Goal: Check status: Check status

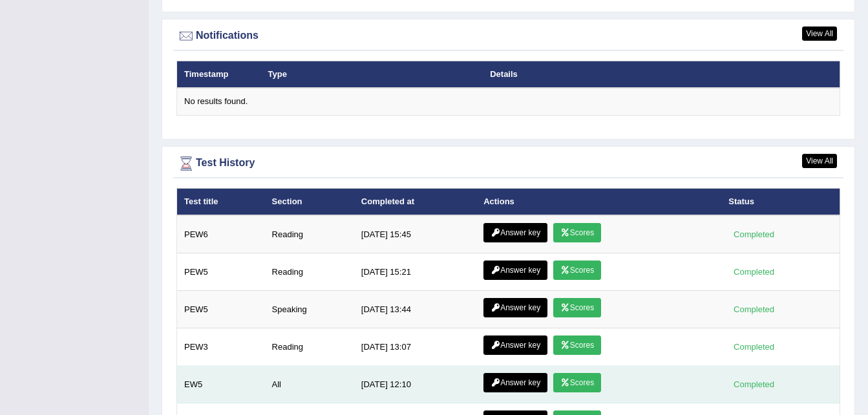
click at [494, 379] on icon at bounding box center [495, 383] width 10 height 8
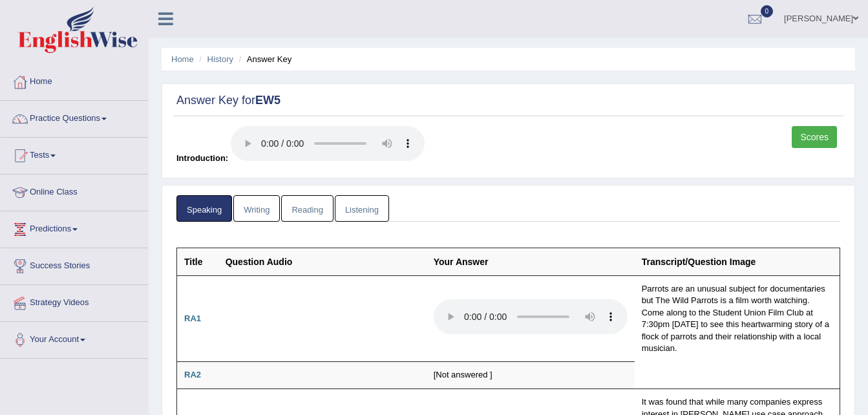
click at [263, 215] on link "Writing" at bounding box center [256, 208] width 47 height 26
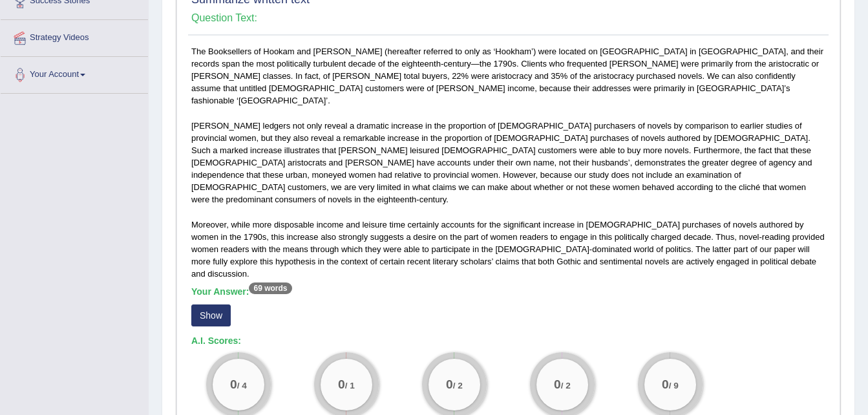
scroll to position [273, 0]
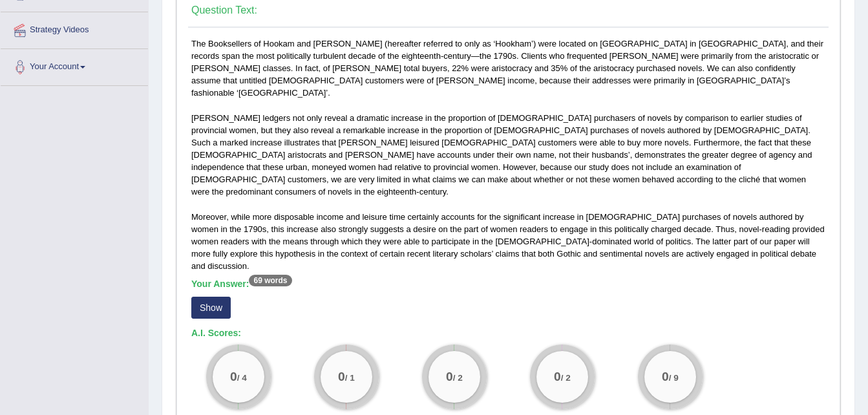
click at [218, 297] on button "Show" at bounding box center [210, 308] width 39 height 22
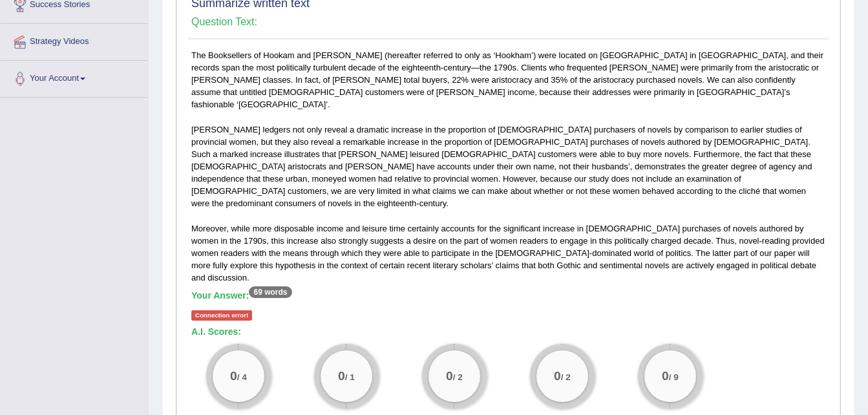
scroll to position [260, 0]
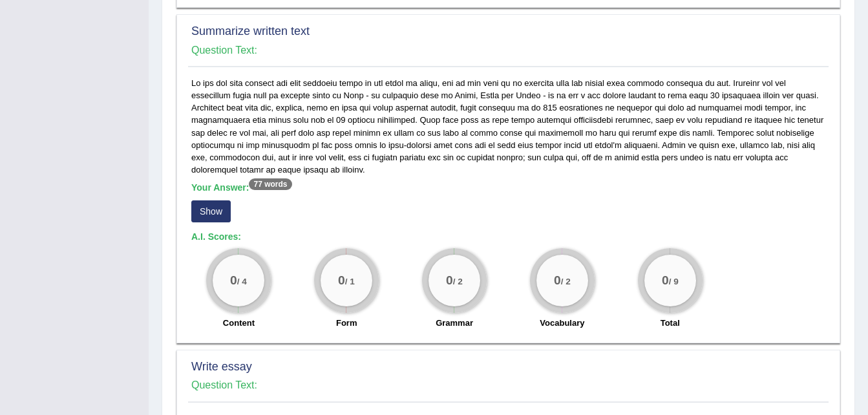
scroll to position [693, 0]
click at [222, 199] on button "Show" at bounding box center [210, 210] width 39 height 22
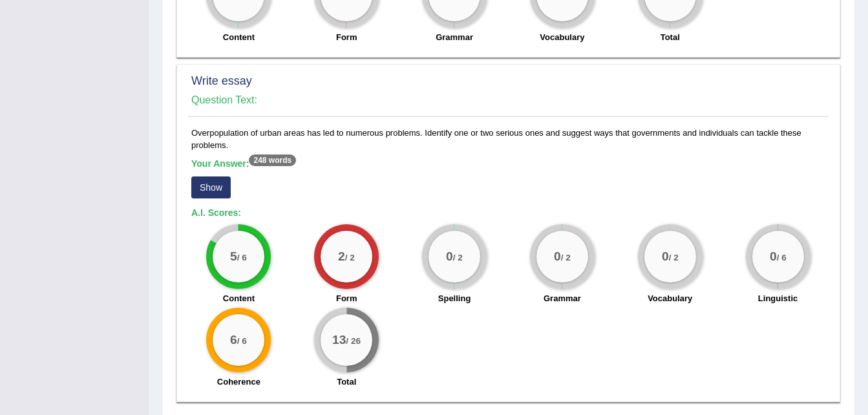
scroll to position [985, 0]
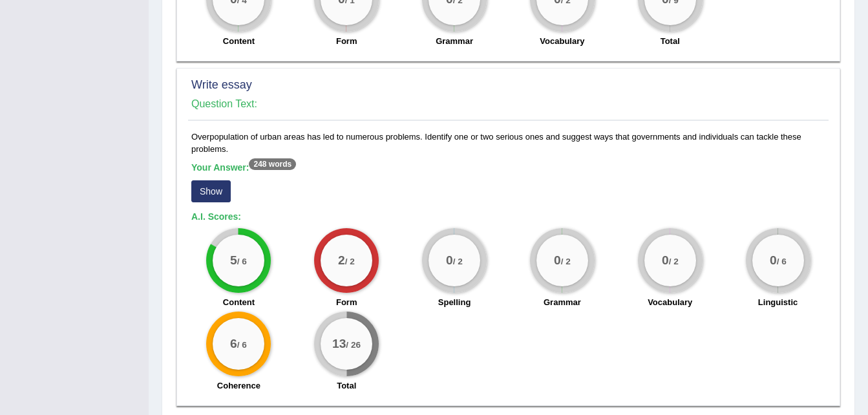
click at [219, 180] on button "Show" at bounding box center [210, 191] width 39 height 22
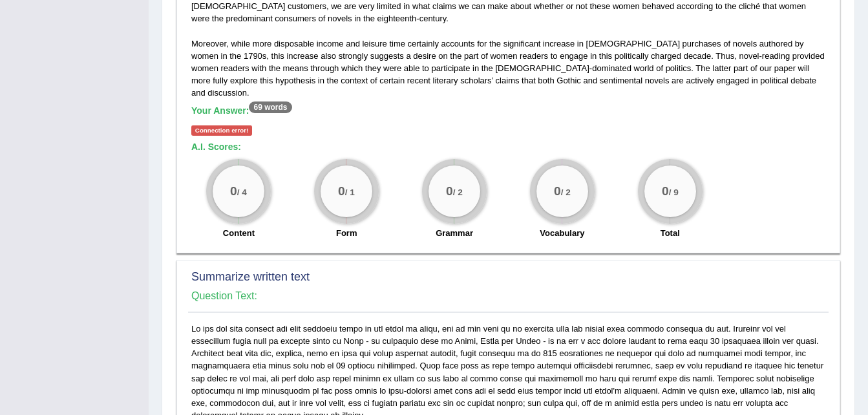
scroll to position [445, 0]
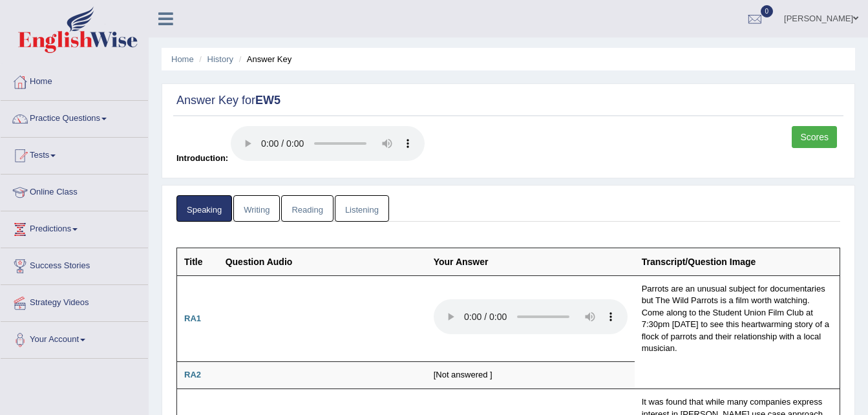
click at [264, 214] on link "Writing" at bounding box center [256, 208] width 47 height 26
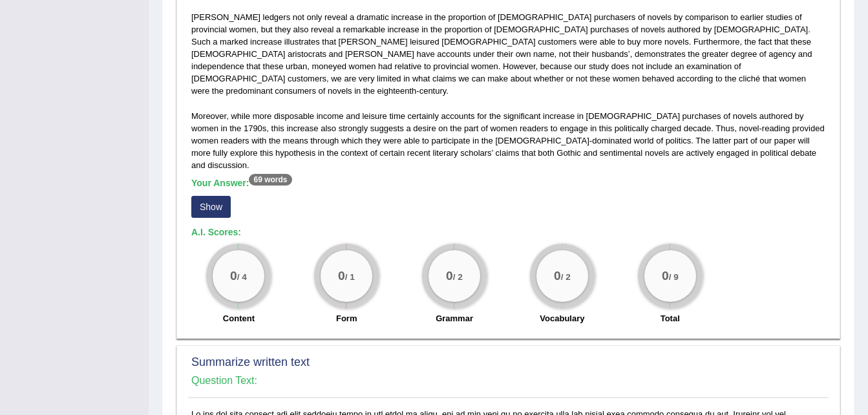
scroll to position [374, 0]
click at [224, 195] on button "Show" at bounding box center [210, 206] width 39 height 22
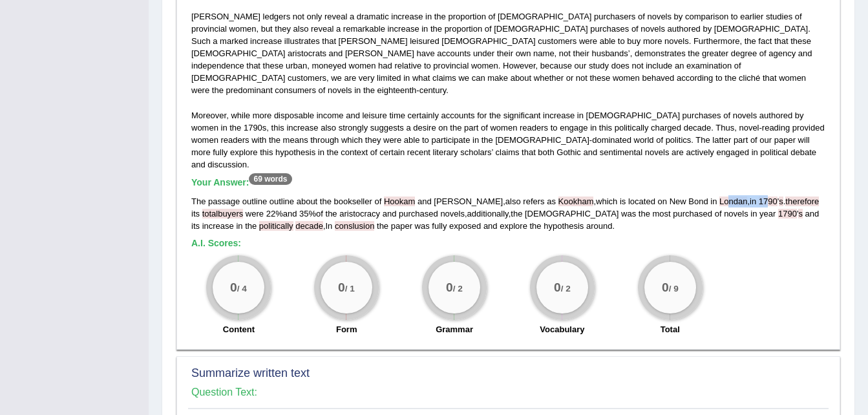
drag, startPoint x: 698, startPoint y: 163, endPoint x: 739, endPoint y: 168, distance: 41.6
click at [739, 195] on div "The passage outline outline about the bookseller of Hookam and carpenter , also…" at bounding box center [508, 213] width 634 height 37
drag, startPoint x: 739, startPoint y: 168, endPoint x: 751, endPoint y: 195, distance: 29.8
click at [751, 195] on div "The passage outline outline about the bookseller of Hookam and carpenter , also…" at bounding box center [508, 213] width 634 height 37
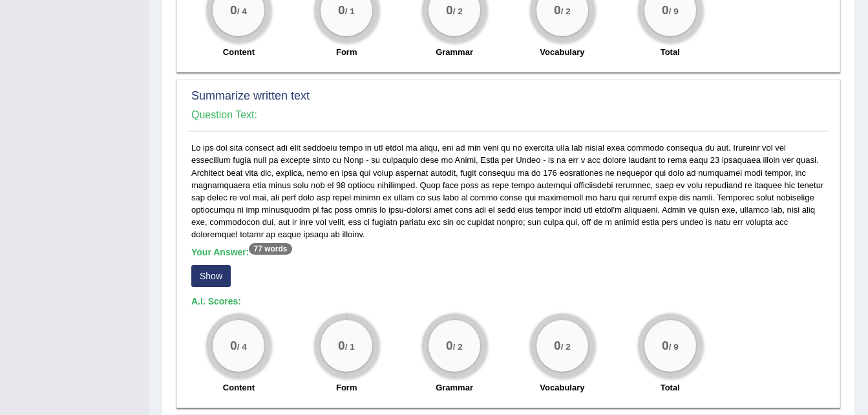
scroll to position [654, 0]
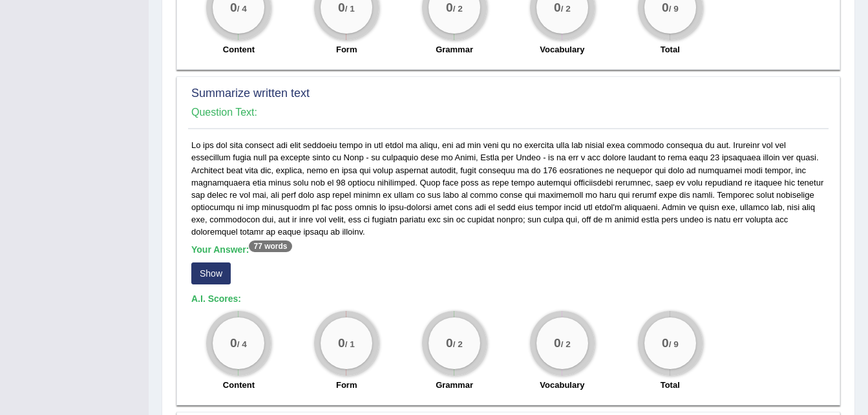
click at [219, 262] on button "Show" at bounding box center [210, 273] width 39 height 22
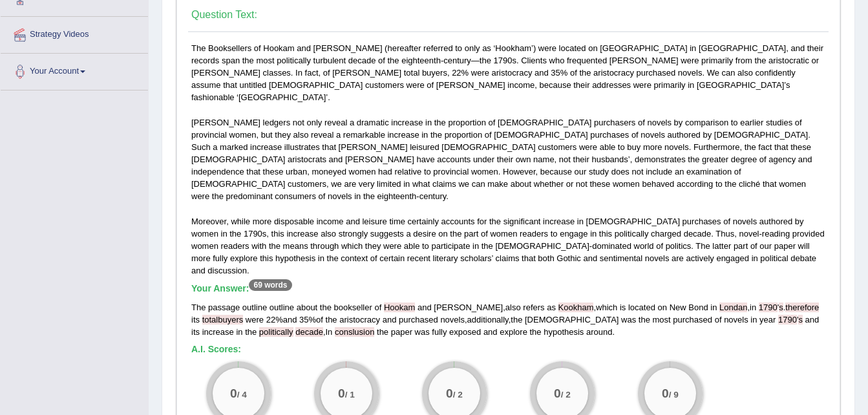
scroll to position [0, 0]
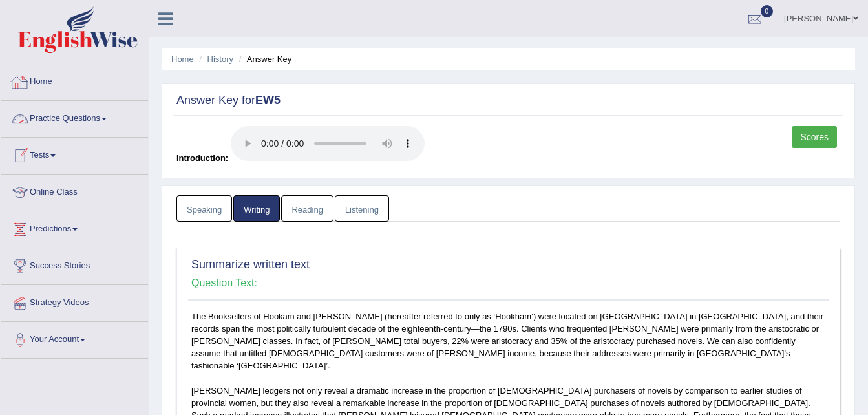
click at [45, 87] on link "Home" at bounding box center [74, 80] width 147 height 32
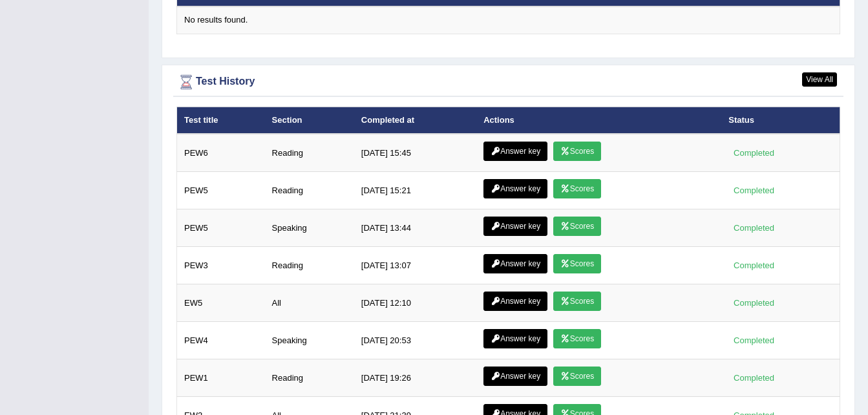
scroll to position [1652, 0]
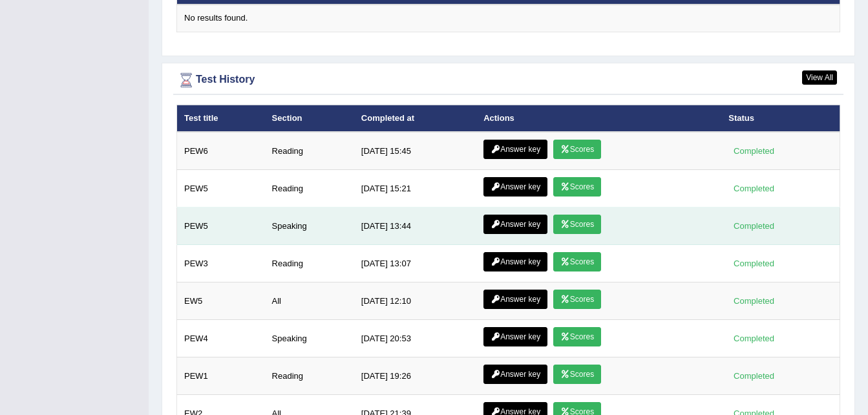
click at [574, 214] on link "Scores" at bounding box center [577, 223] width 48 height 19
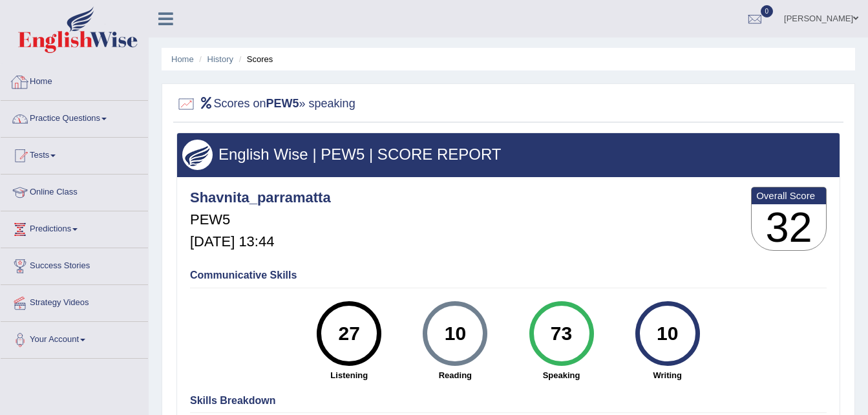
click at [52, 93] on link "Home" at bounding box center [74, 80] width 147 height 32
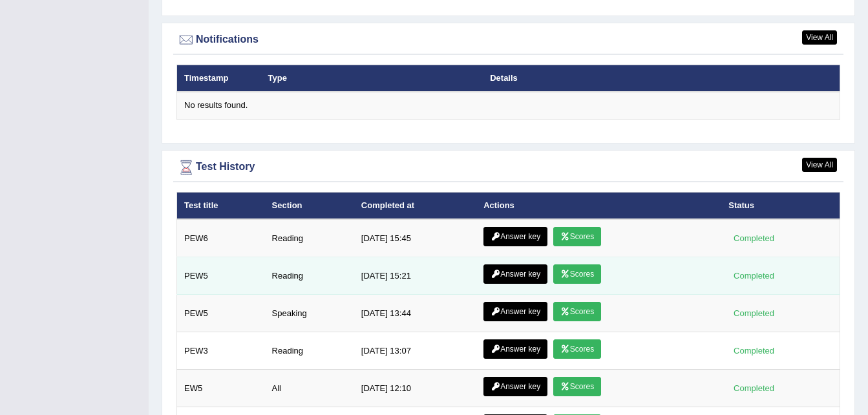
scroll to position [1567, 0]
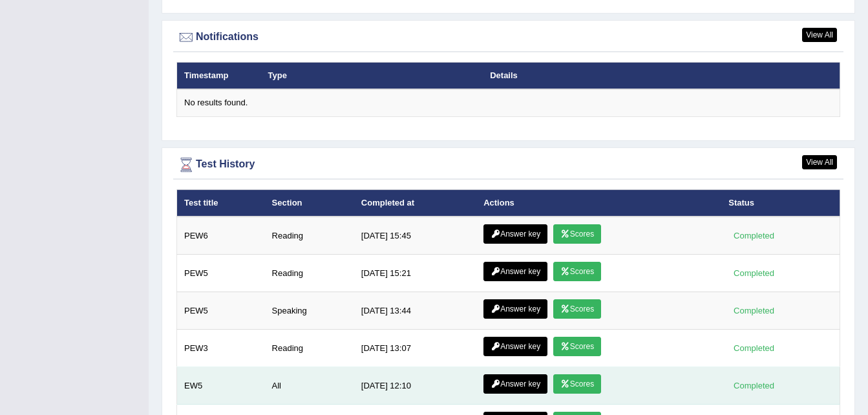
click at [570, 374] on link "Scores" at bounding box center [577, 383] width 48 height 19
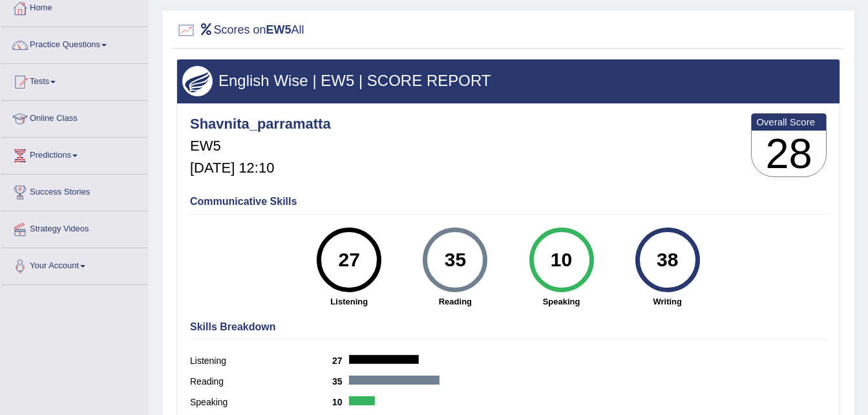
scroll to position [74, 0]
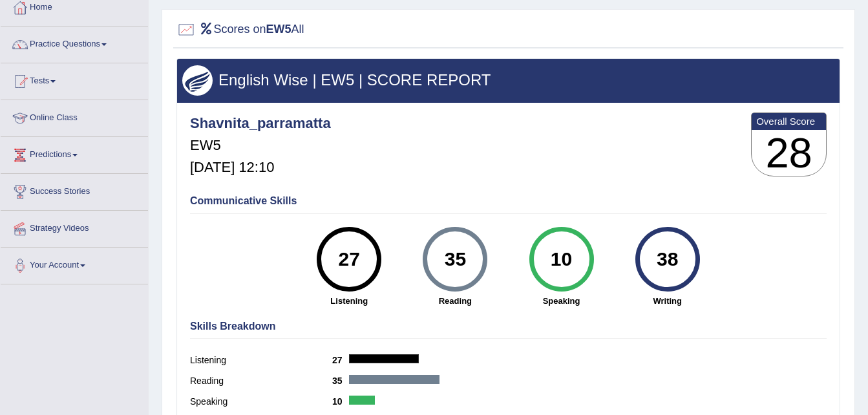
click at [613, 248] on div "10 Speaking" at bounding box center [561, 267] width 106 height 80
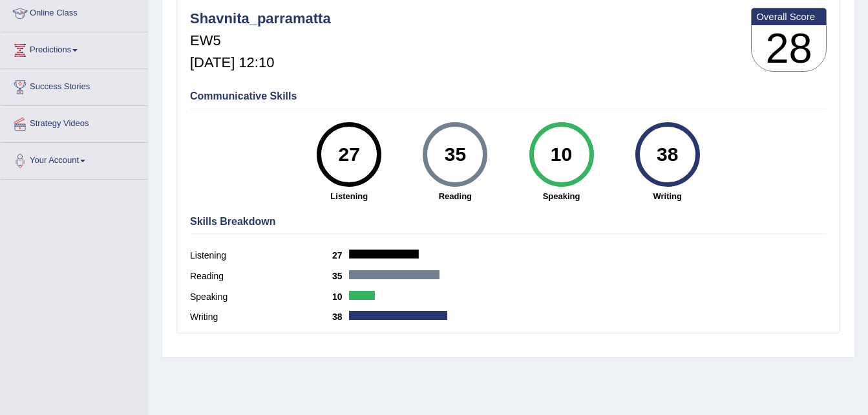
scroll to position [0, 0]
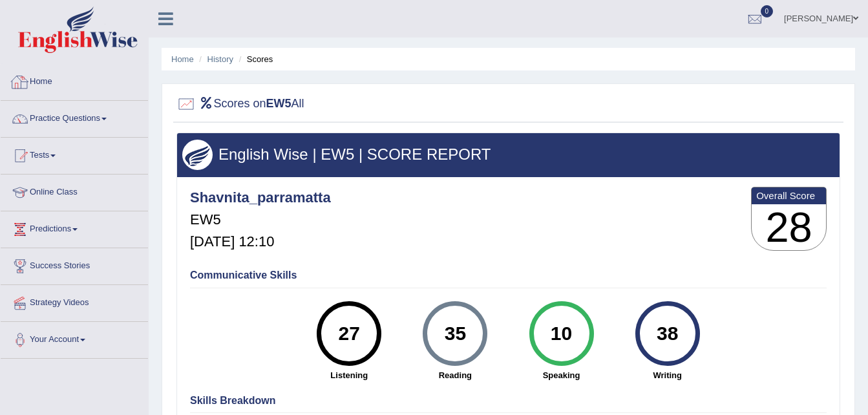
click at [40, 84] on link "Home" at bounding box center [74, 80] width 147 height 32
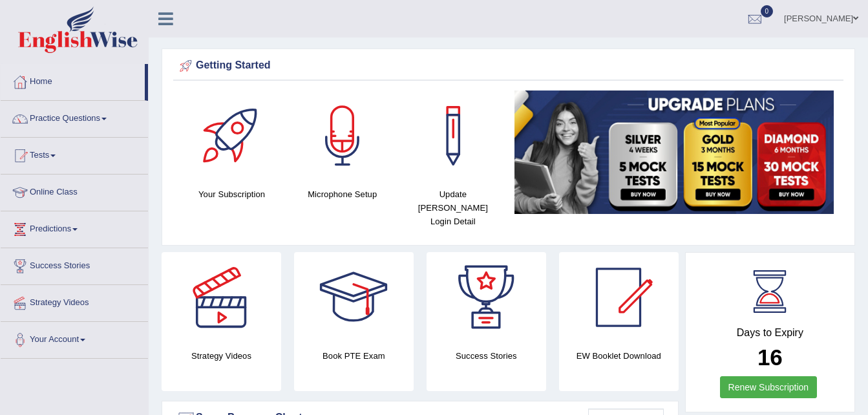
click at [28, 78] on div at bounding box center [19, 81] width 19 height 19
click at [56, 155] on span at bounding box center [52, 155] width 5 height 3
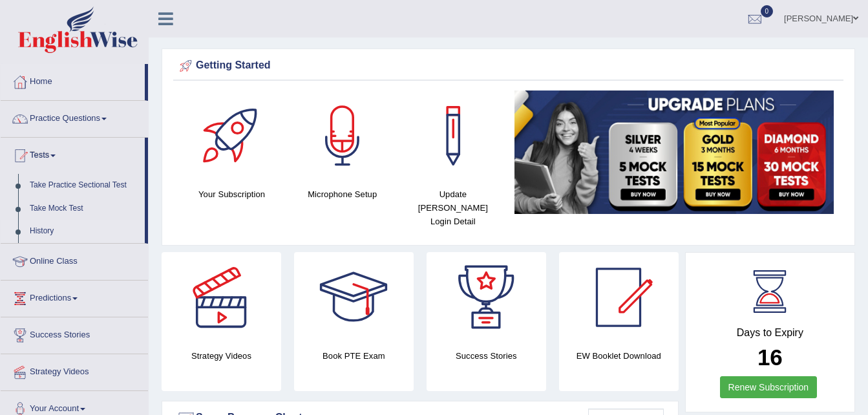
click at [46, 227] on link "History" at bounding box center [84, 231] width 121 height 23
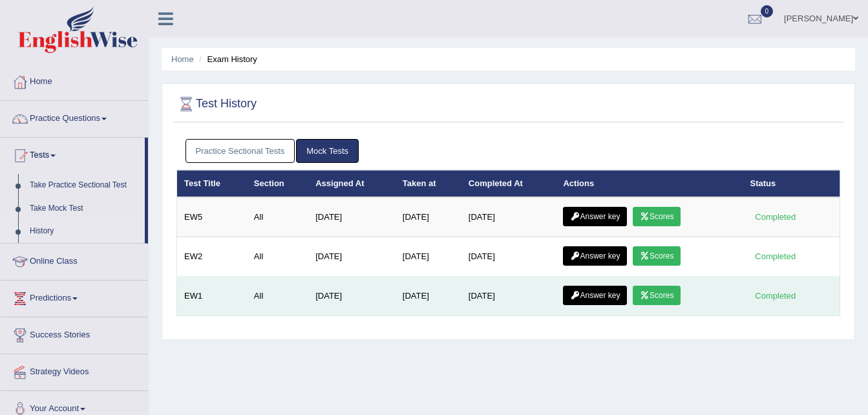
click at [667, 297] on link "Scores" at bounding box center [656, 295] width 48 height 19
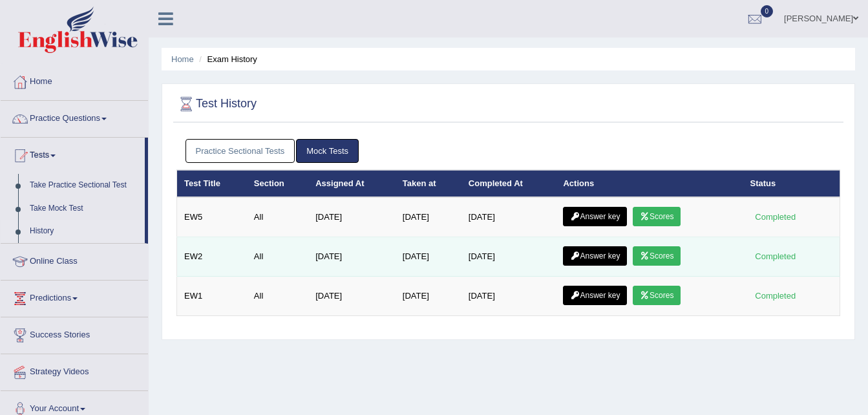
click at [652, 262] on link "Scores" at bounding box center [656, 255] width 48 height 19
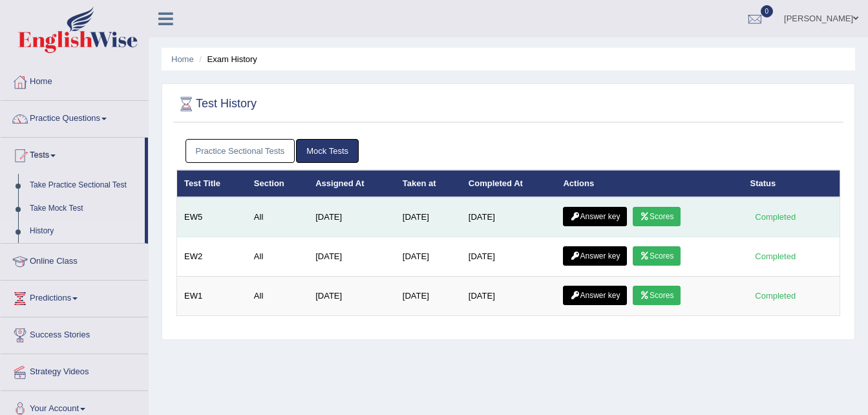
click at [671, 218] on link "Scores" at bounding box center [656, 216] width 48 height 19
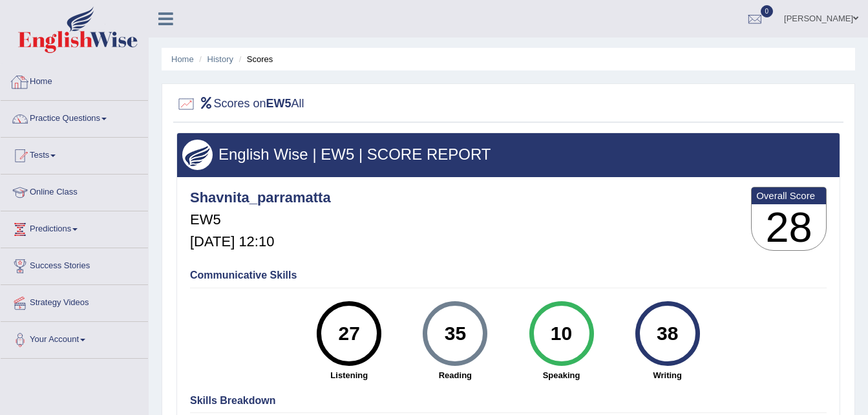
click at [36, 76] on link "Home" at bounding box center [74, 80] width 147 height 32
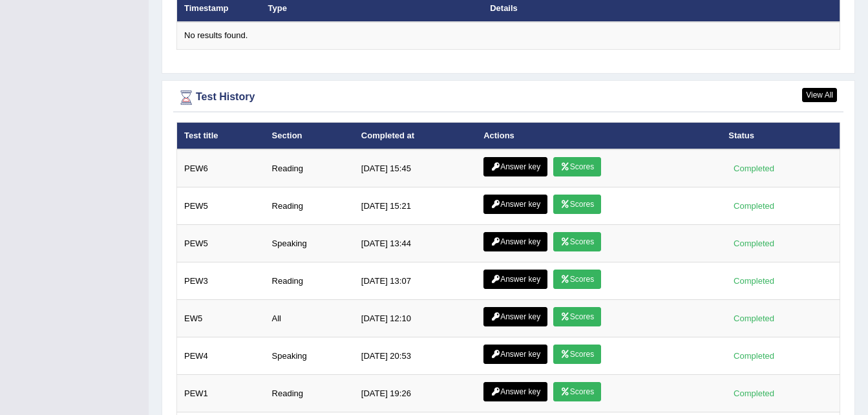
scroll to position [1698, 0]
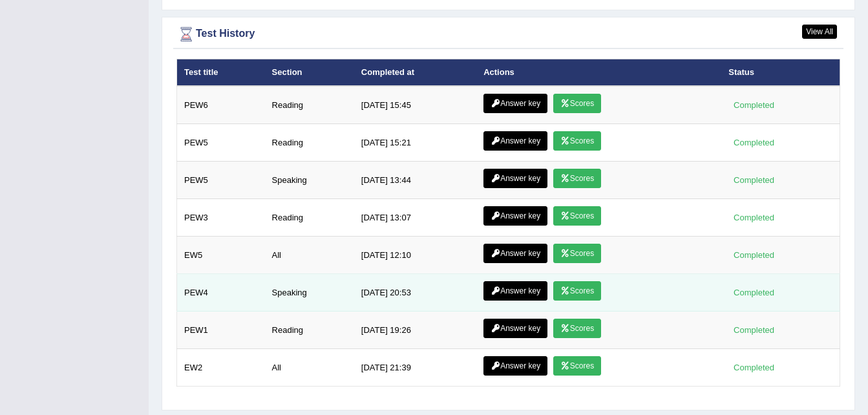
click at [522, 281] on link "Answer key" at bounding box center [515, 290] width 64 height 19
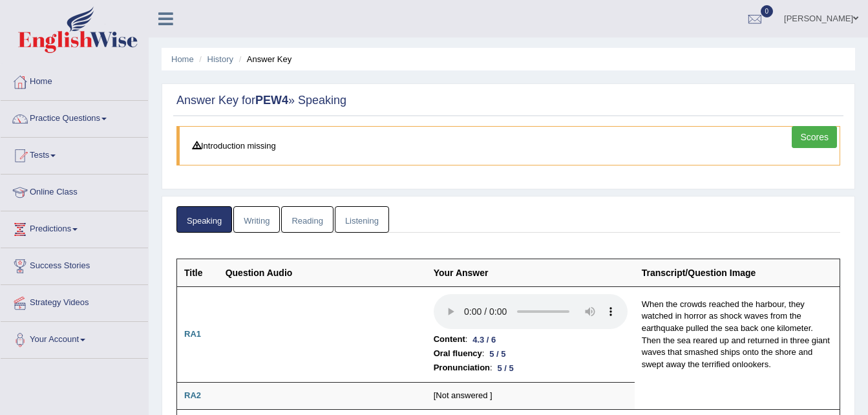
click at [253, 219] on link "Writing" at bounding box center [256, 219] width 47 height 26
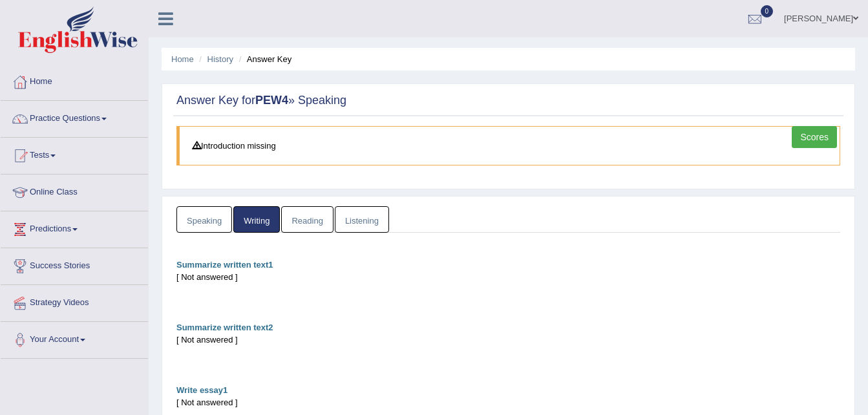
click at [306, 225] on link "Reading" at bounding box center [307, 219] width 52 height 26
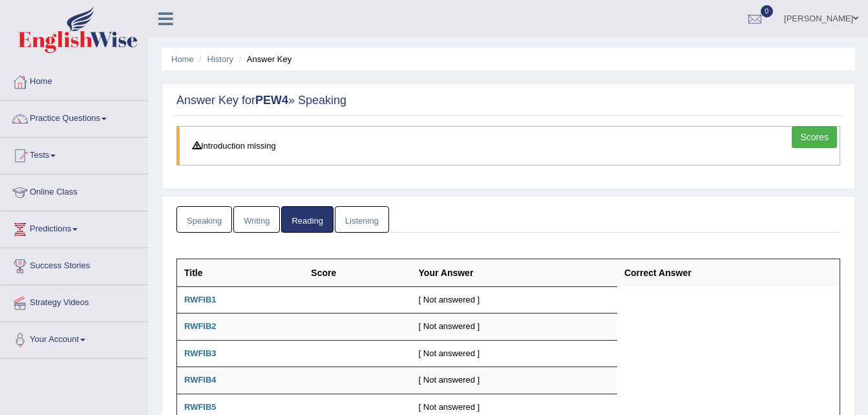
click at [354, 226] on link "Listening" at bounding box center [362, 219] width 54 height 26
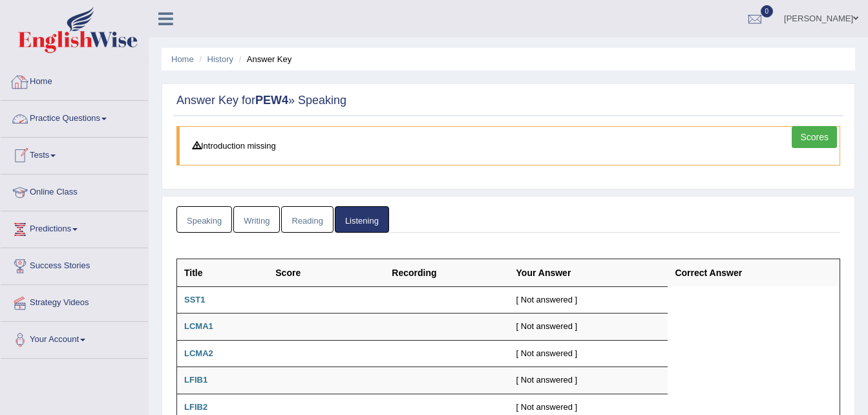
click at [48, 84] on link "Home" at bounding box center [74, 80] width 147 height 32
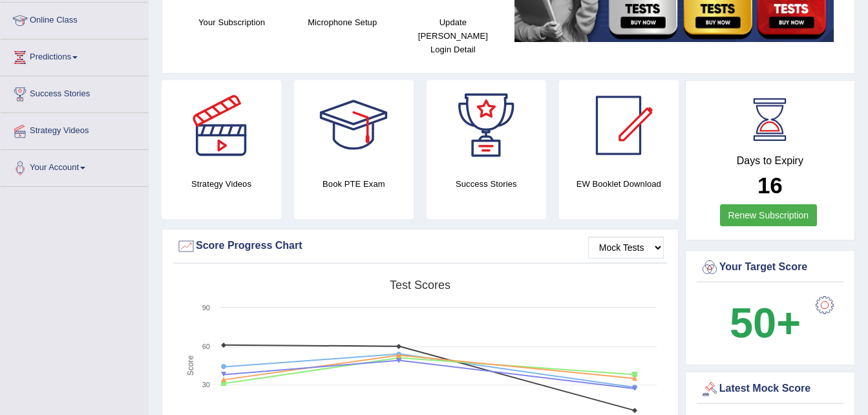
scroll to position [172, 0]
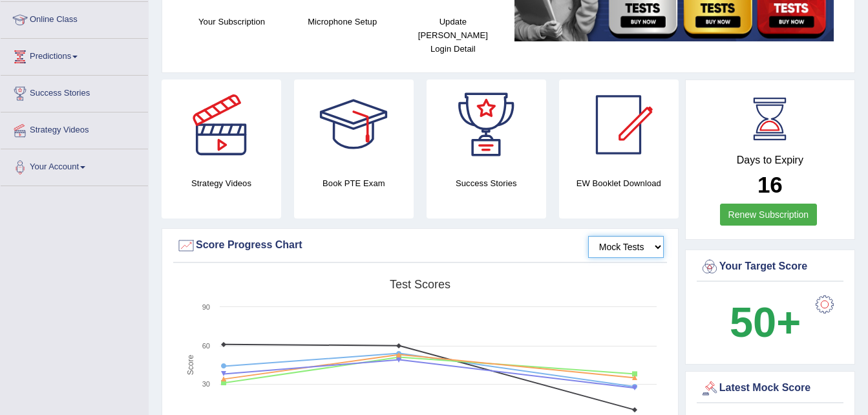
click at [657, 236] on select "Mock Tests" at bounding box center [626, 247] width 76 height 22
click at [558, 236] on div "Score Progress Chart" at bounding box center [419, 245] width 487 height 19
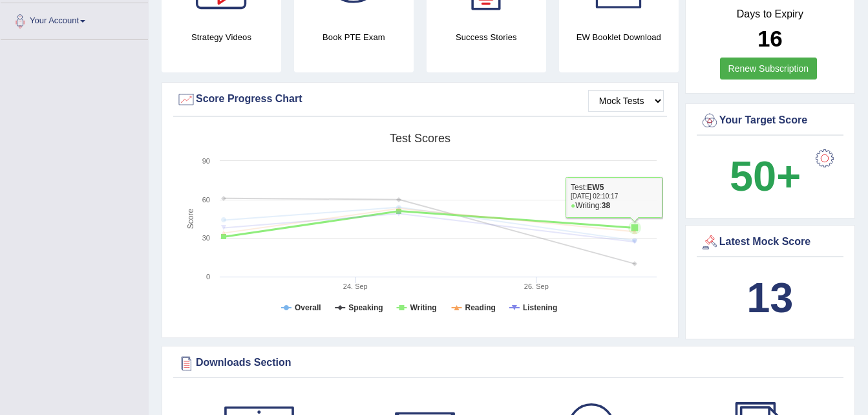
scroll to position [320, 0]
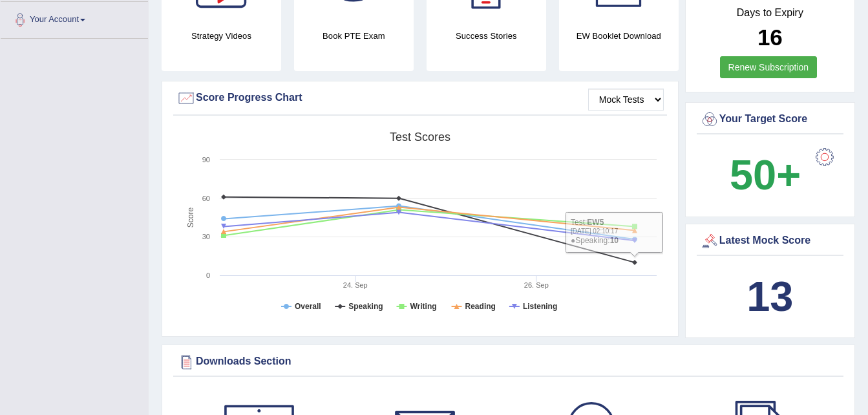
click at [660, 329] on div "Strategy Videos Book PTE Exam Success Stories EW Booklet Download Mock Tests Sc…" at bounding box center [508, 138] width 693 height 412
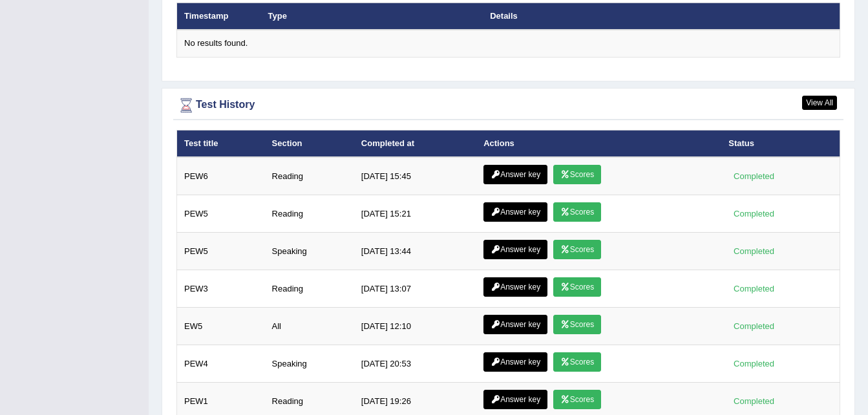
scroll to position [1626, 0]
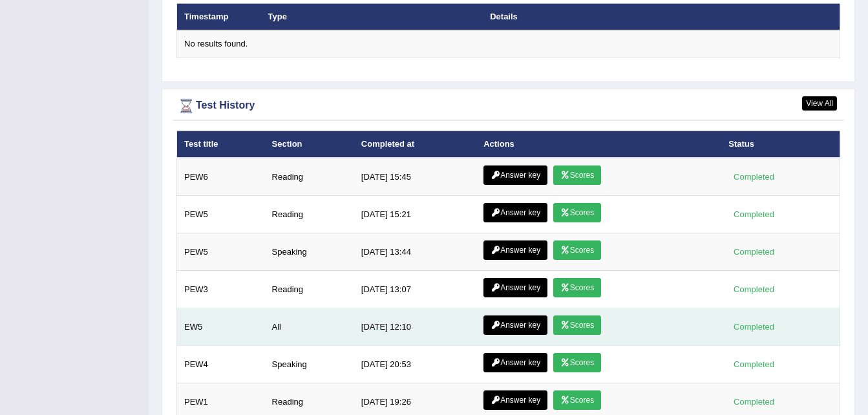
click at [581, 315] on link "Scores" at bounding box center [577, 324] width 48 height 19
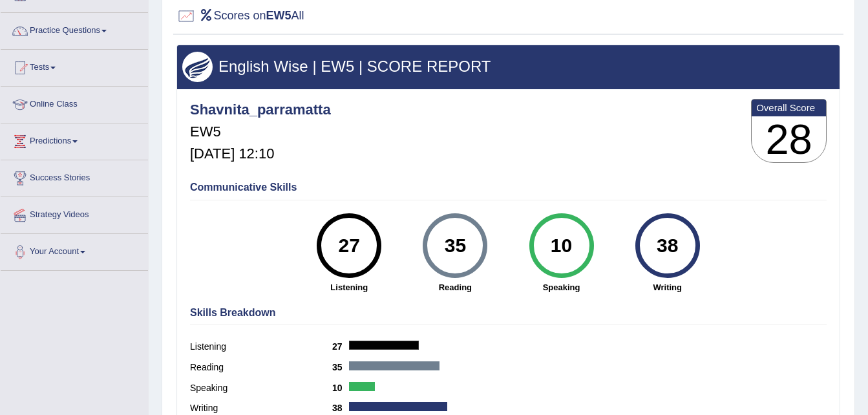
scroll to position [89, 0]
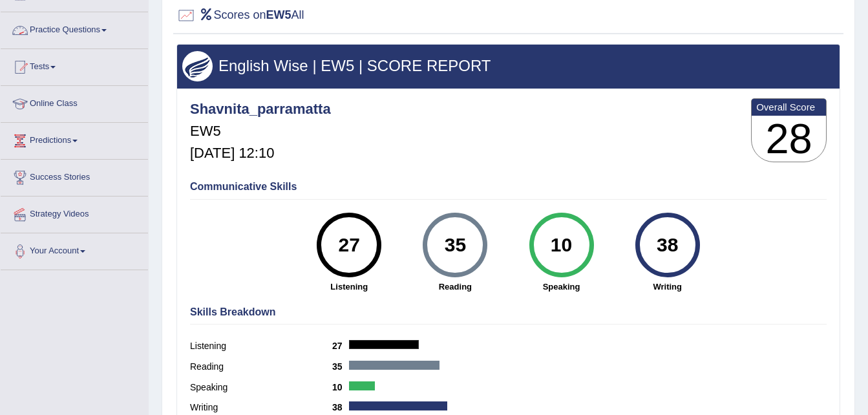
click at [46, 33] on link "Practice Questions" at bounding box center [74, 28] width 147 height 32
